Goal: Transaction & Acquisition: Purchase product/service

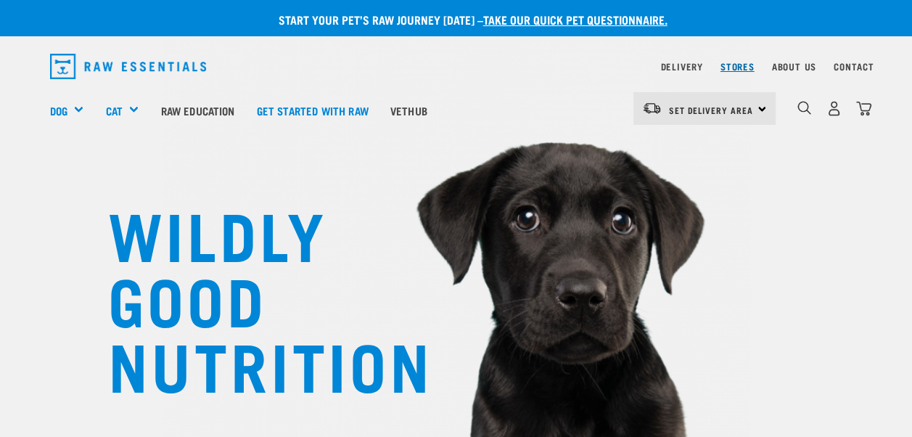
click at [742, 69] on link "Stores" at bounding box center [738, 66] width 34 height 5
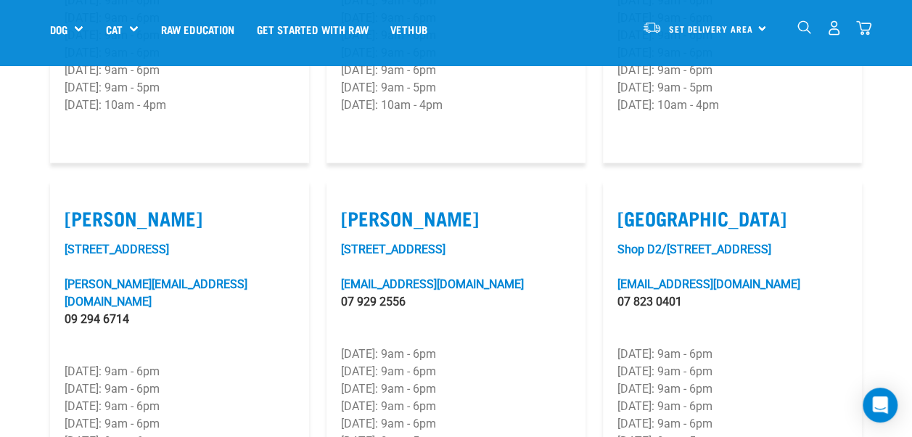
scroll to position [1453, 0]
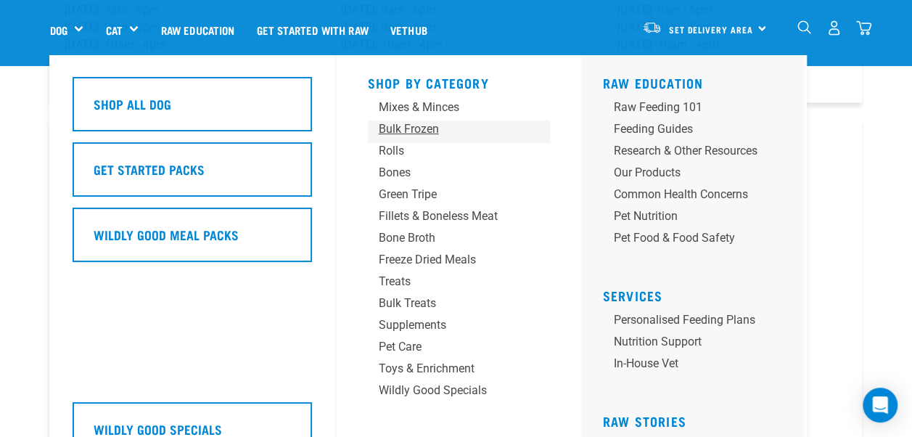
click at [395, 124] on div "Bulk Frozen" at bounding box center [447, 128] width 136 height 17
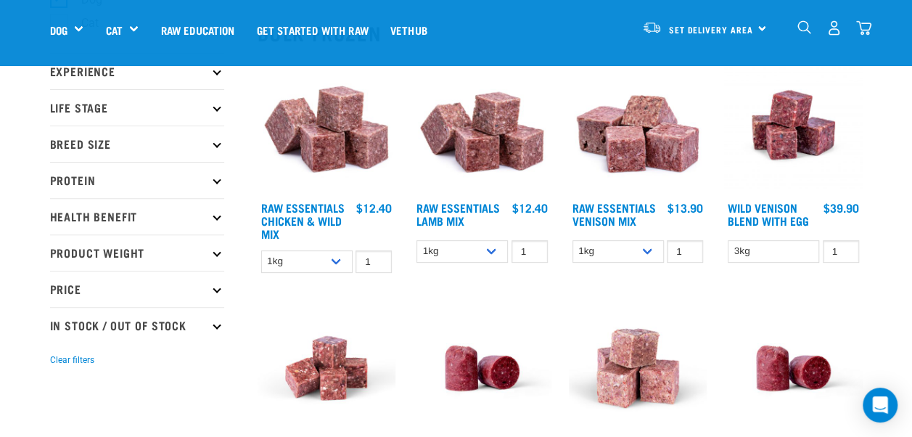
scroll to position [174, 0]
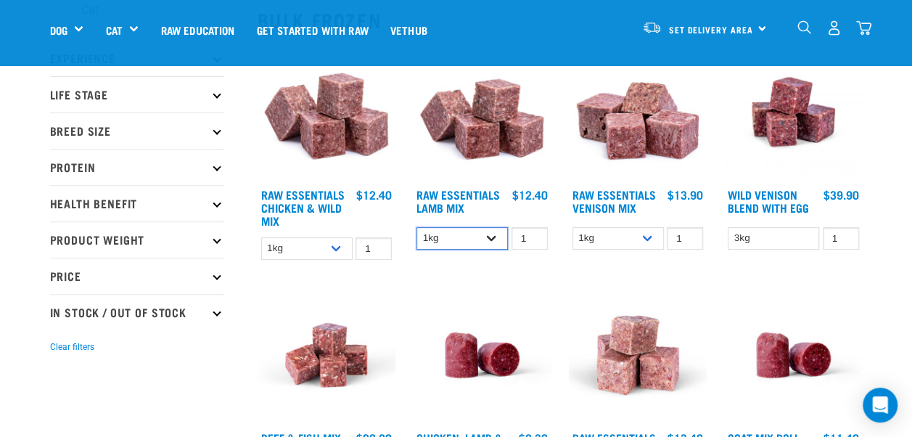
click at [504, 231] on select "1kg 3kg Bulk (10kg)" at bounding box center [462, 238] width 91 height 22
select select "758"
click at [417, 227] on select "1kg 3kg Bulk (10kg)" at bounding box center [462, 238] width 91 height 22
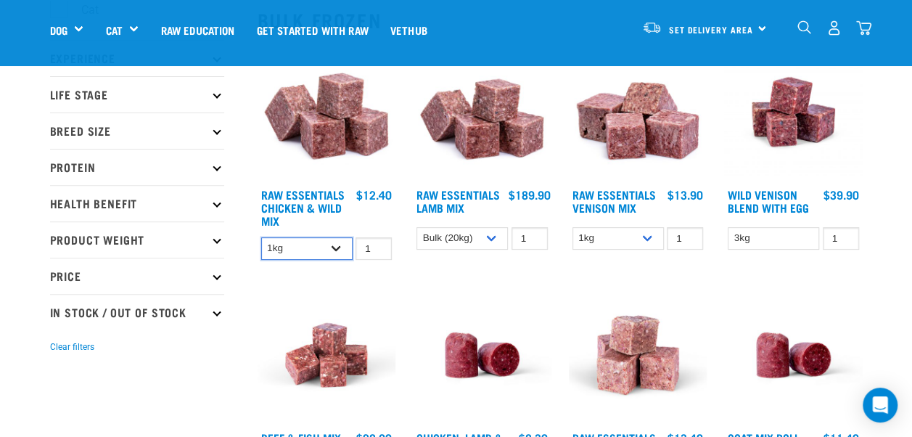
click at [328, 245] on select "1kg 3kg Bulk (10kg)" at bounding box center [306, 248] width 91 height 22
select select "731"
click at [261, 237] on select "1kg 3kg Bulk (10kg)" at bounding box center [306, 248] width 91 height 22
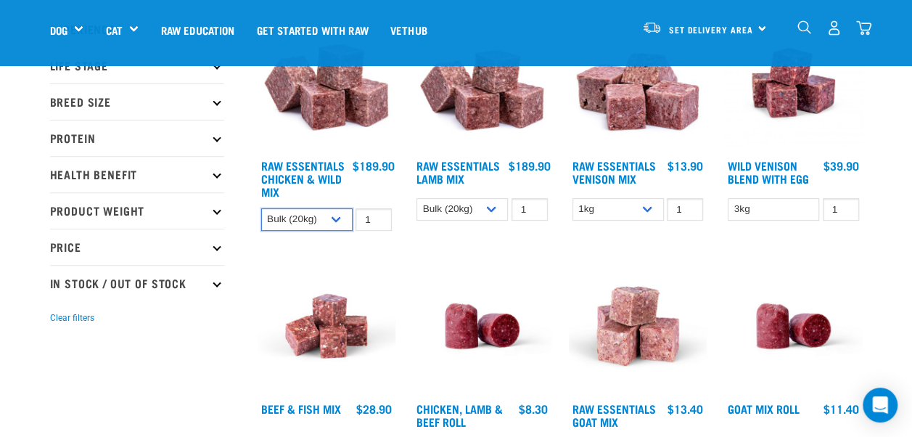
scroll to position [232, 0]
